Goal: Transaction & Acquisition: Book appointment/travel/reservation

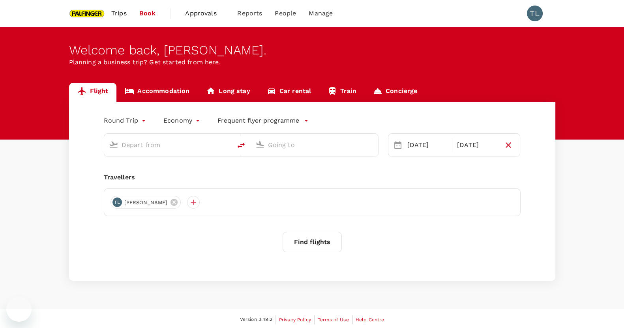
type input "Singapore Changi (SIN)"
type input "Chennai Intl (MAA)"
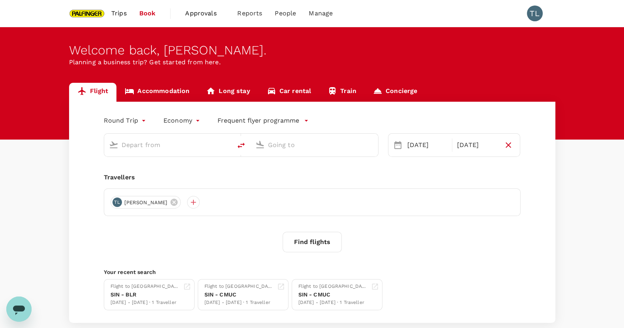
type input "Singapore Changi (SIN)"
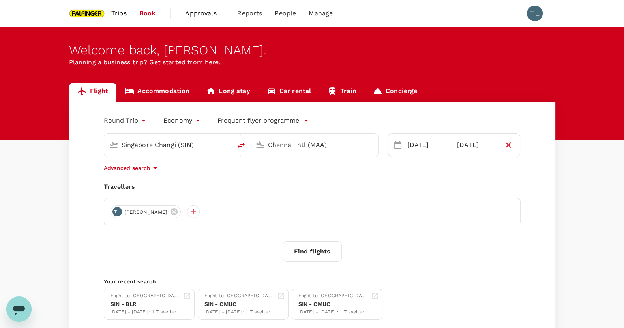
click at [319, 145] on input "Chennai Intl (MAA)" at bounding box center [315, 145] width 94 height 12
click at [318, 172] on p "Bengaluru Intl" at bounding box center [326, 176] width 139 height 8
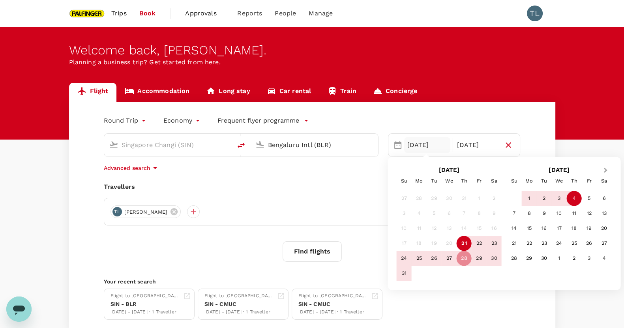
type input "Bengaluru Intl (BLR)"
click at [603, 173] on button "Next Month" at bounding box center [606, 171] width 13 height 13
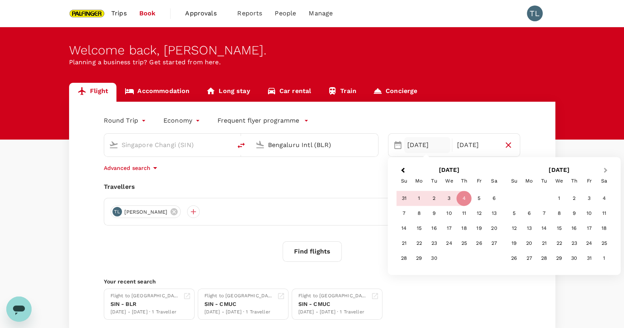
click at [603, 173] on button "Next Month" at bounding box center [606, 171] width 13 height 13
click at [606, 169] on span "Next Month" at bounding box center [606, 170] width 0 height 9
click at [543, 217] on div "9" at bounding box center [544, 213] width 15 height 15
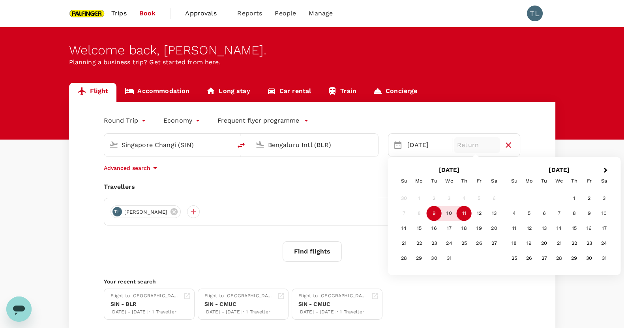
click at [460, 216] on div "11" at bounding box center [464, 213] width 15 height 15
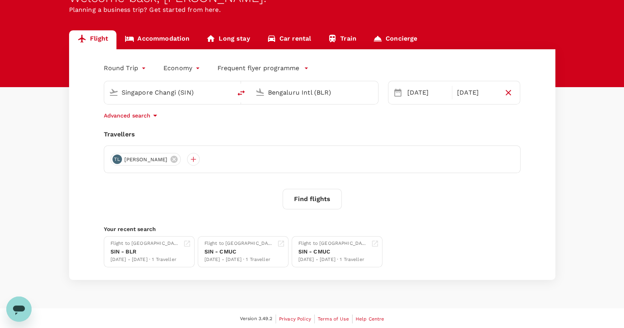
scroll to position [53, 0]
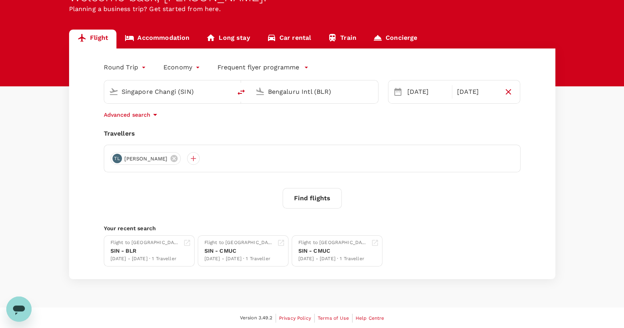
click at [302, 196] on button "Find flights" at bounding box center [312, 198] width 59 height 21
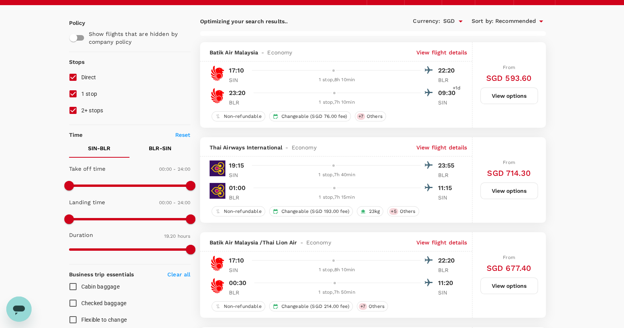
scroll to position [49, 0]
click at [523, 24] on span "Recommended" at bounding box center [515, 21] width 41 height 9
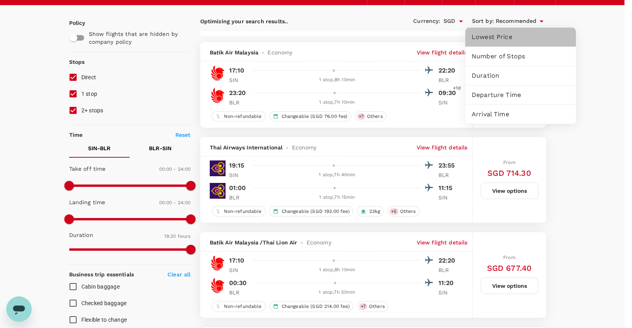
click at [520, 40] on span "Lowest Price" at bounding box center [520, 36] width 98 height 9
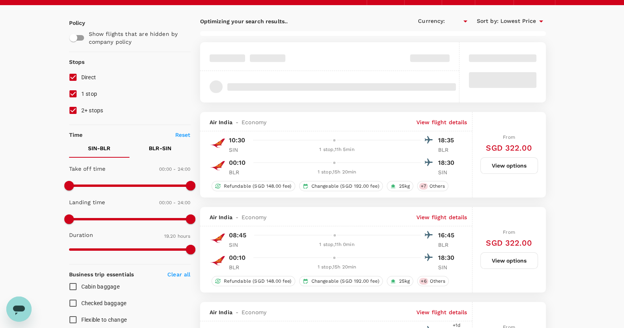
type input "SGD"
click at [70, 111] on input "2+ stops" at bounding box center [73, 110] width 17 height 17
checkbox input "false"
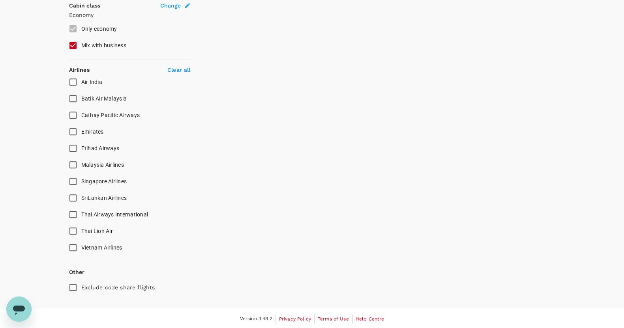
scroll to position [439, 0]
click at [72, 181] on input "Singapore Airlines" at bounding box center [73, 180] width 17 height 17
click at [71, 173] on input "Singapore Airlines" at bounding box center [73, 180] width 17 height 17
checkbox input "false"
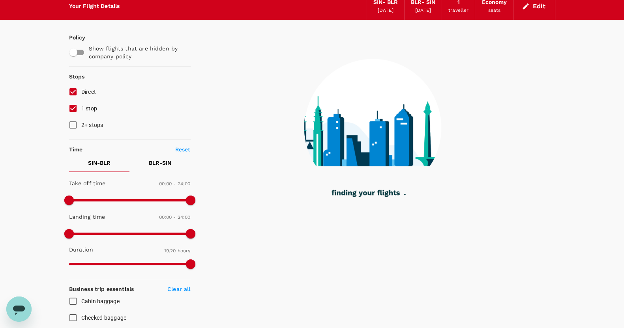
scroll to position [0, 0]
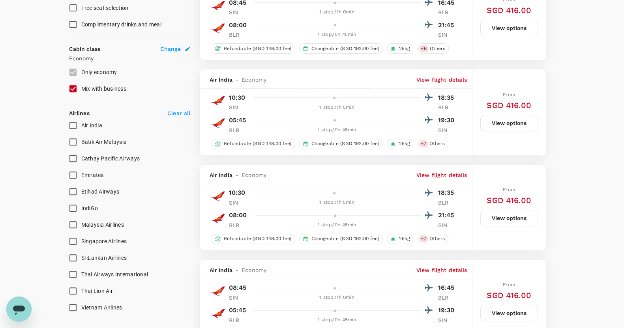
type input "1500"
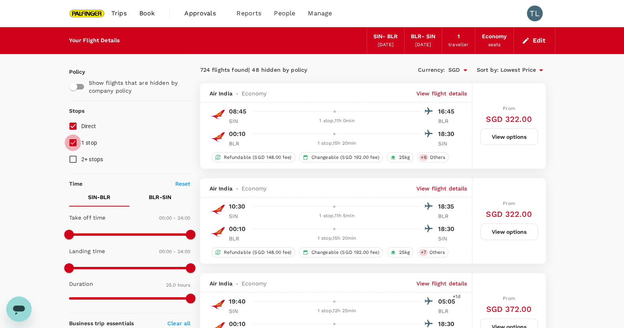
click at [73, 144] on input "1 stop" at bounding box center [73, 143] width 17 height 17
checkbox input "false"
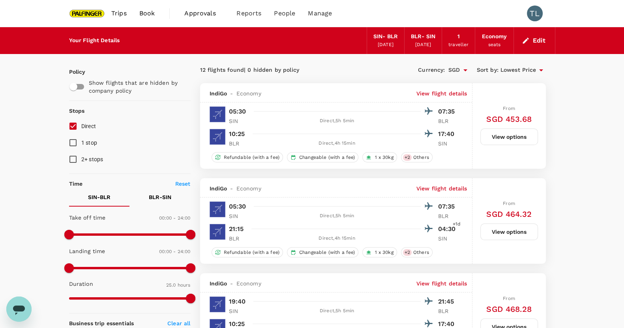
click at [421, 42] on div "[DATE]" at bounding box center [423, 45] width 16 height 8
click at [527, 39] on icon "button" at bounding box center [526, 41] width 6 height 6
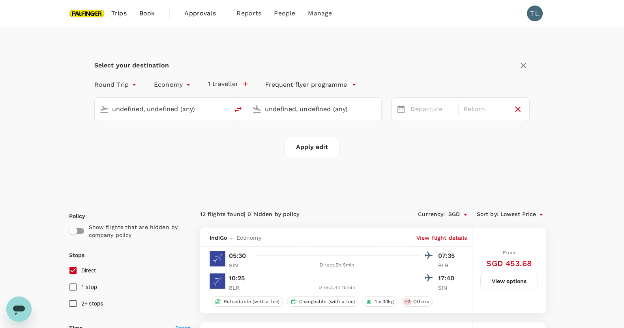
type input "Singapore Changi (SIN)"
type input "Bengaluru Intl (BLR)"
type input "Singapore Changi (SIN)"
type input "Bengaluru Intl (BLR)"
click at [474, 105] on div "[DATE]" at bounding box center [484, 109] width 49 height 15
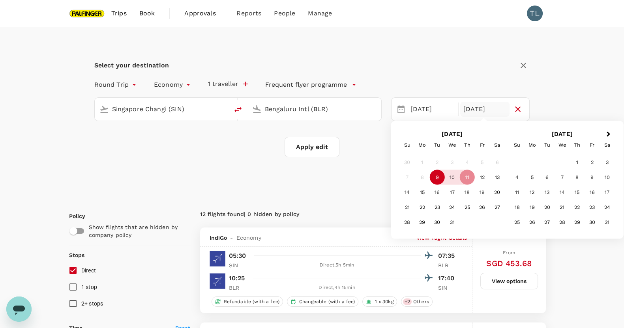
click at [439, 176] on div "9" at bounding box center [437, 177] width 15 height 15
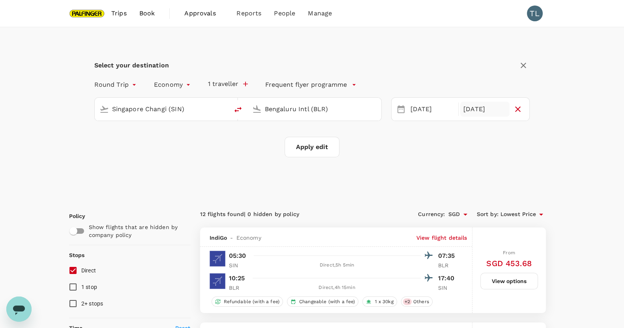
click at [483, 109] on div "[DATE]" at bounding box center [484, 109] width 49 height 15
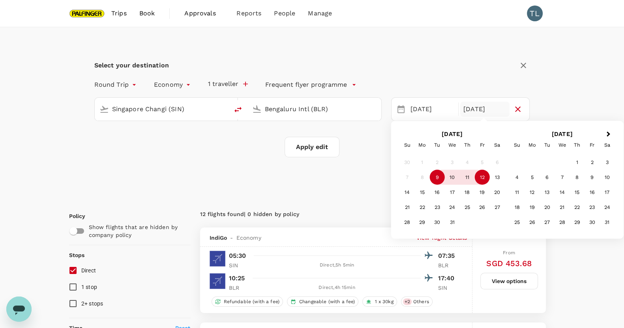
click at [478, 176] on div "12" at bounding box center [482, 177] width 15 height 15
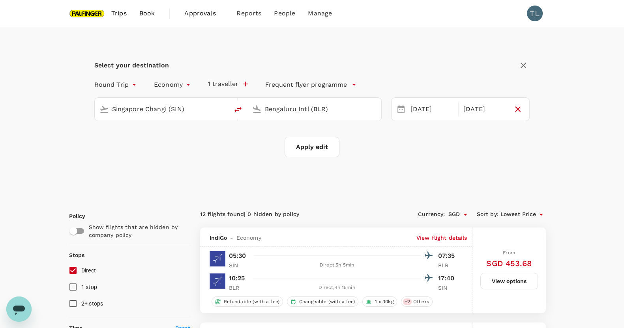
click at [318, 142] on button "Apply edit" at bounding box center [312, 147] width 55 height 21
checkbox input "false"
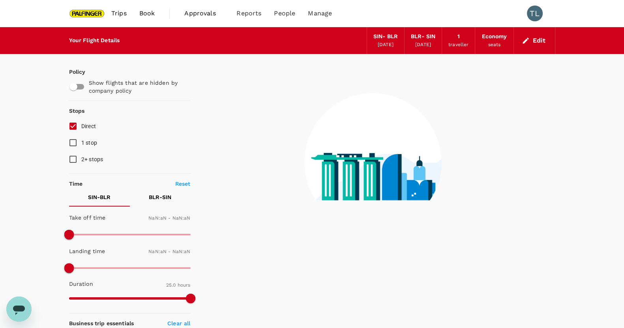
type input "1440"
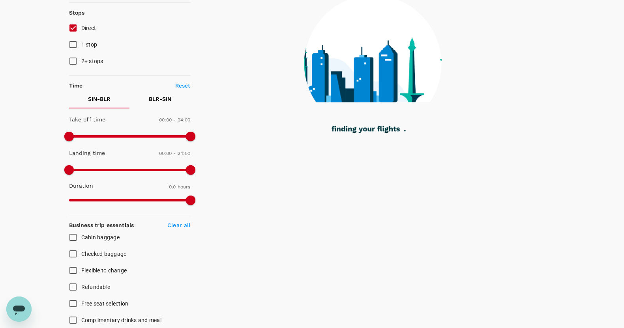
type input "1090"
checkbox input "true"
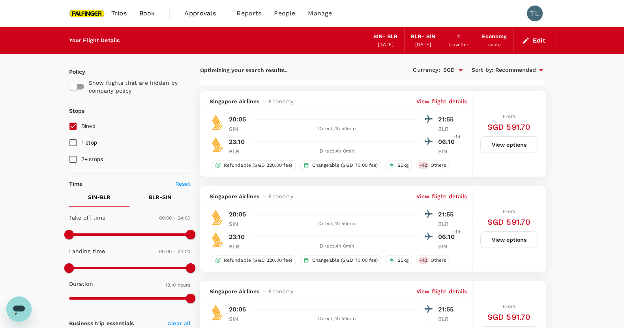
scroll to position [0, 0]
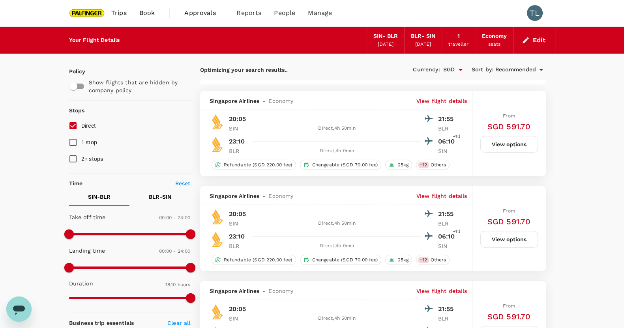
type input "2020"
